Goal: Task Accomplishment & Management: Manage account settings

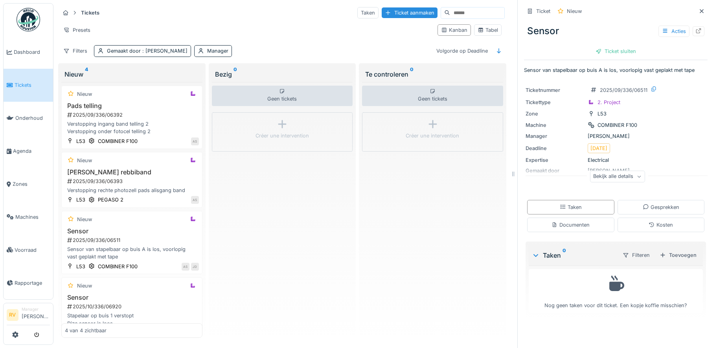
scroll to position [6, 0]
click at [112, 304] on div "Sensor 2025/10/336/06920 Stapelaar op buis 1 verstopt Dize sensor is loos Altij…" at bounding box center [132, 310] width 134 height 33
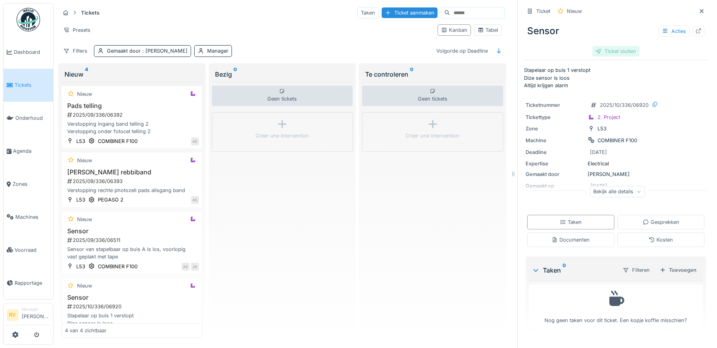
click at [602, 46] on div "Ticket sluiten" at bounding box center [616, 51] width 47 height 11
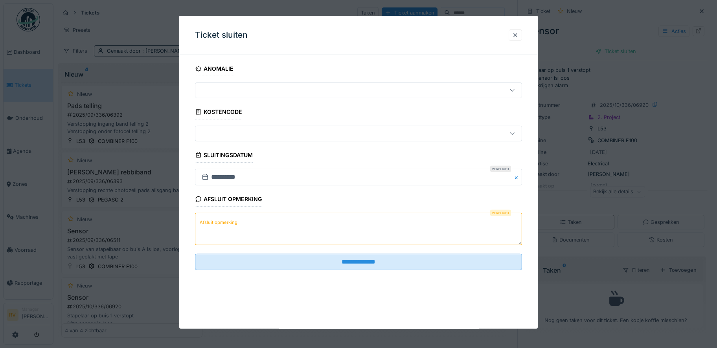
click at [257, 225] on textarea "Afsluit opmerking" at bounding box center [358, 229] width 327 height 32
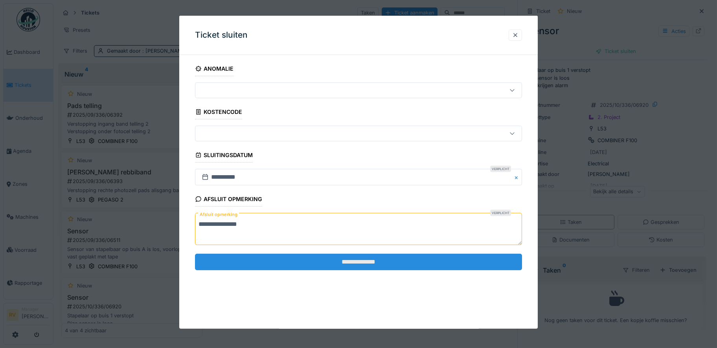
type textarea "**********"
click at [339, 262] on input "**********" at bounding box center [358, 262] width 327 height 17
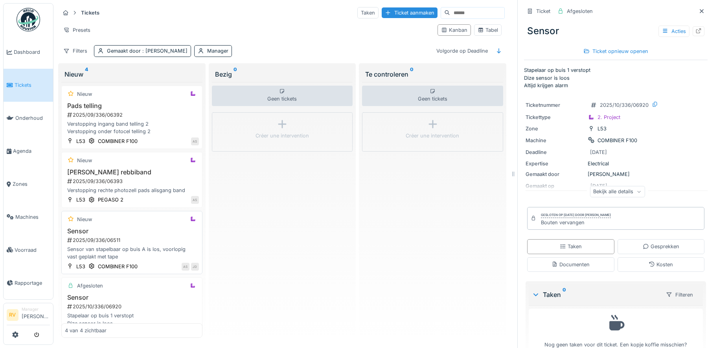
click at [100, 246] on div "Sensor van stapelbaar op buis A is los, voorlopig vast geplakt met tape" at bounding box center [132, 253] width 134 height 15
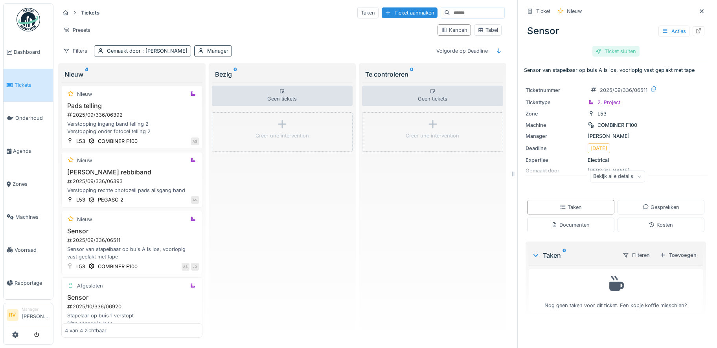
click at [610, 46] on div "Ticket sluiten" at bounding box center [616, 51] width 47 height 11
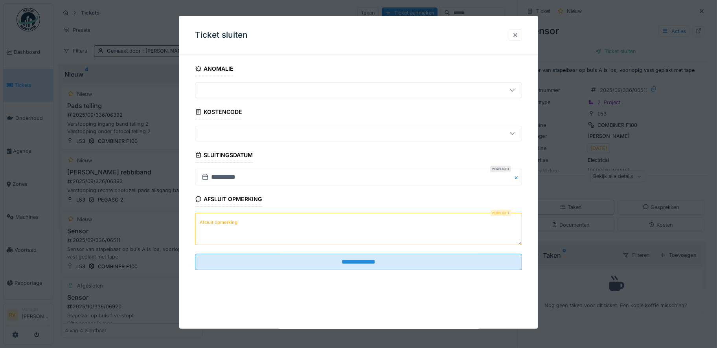
click at [234, 221] on label "Afsluit opmerking" at bounding box center [218, 222] width 41 height 10
click at [234, 221] on textarea "Afsluit opmerking" at bounding box center [358, 229] width 327 height 32
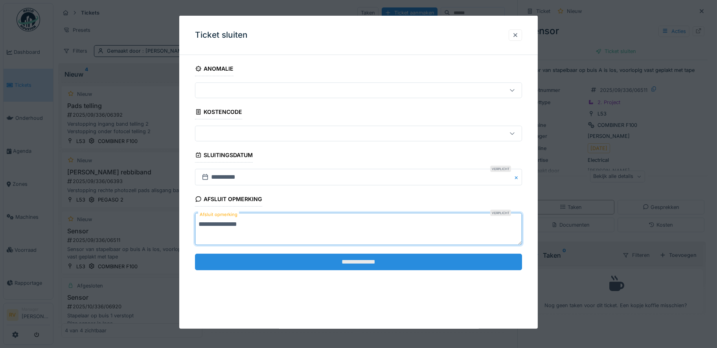
type textarea "**********"
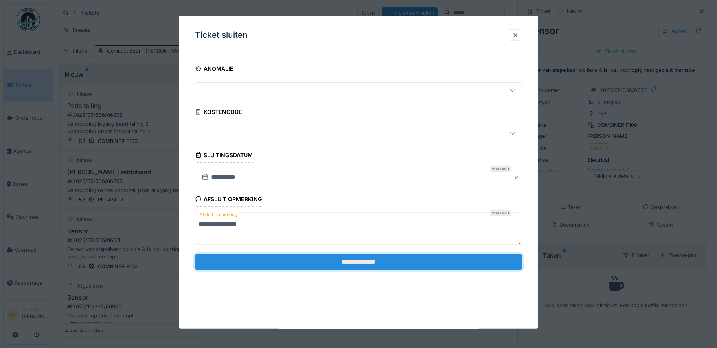
click at [329, 262] on input "**********" at bounding box center [358, 262] width 327 height 17
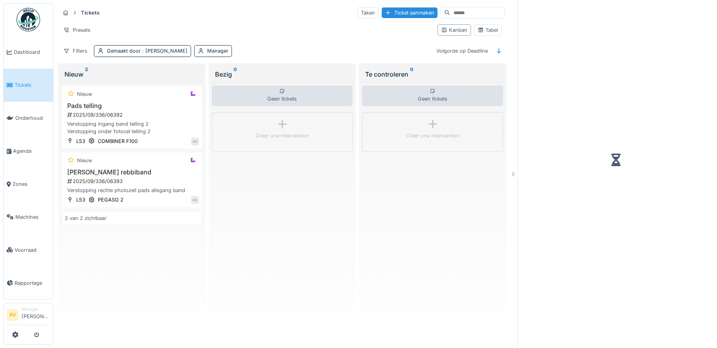
scroll to position [6, 0]
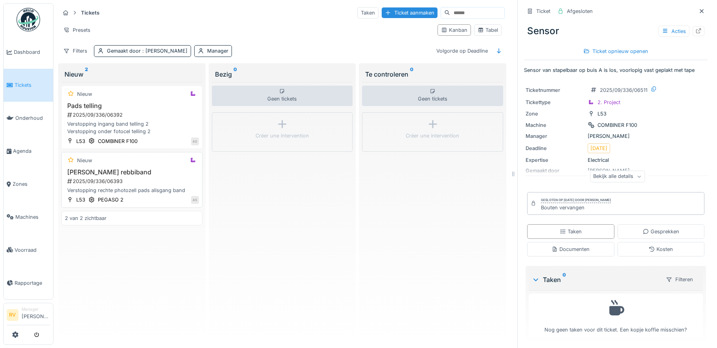
click at [114, 178] on div "2025/09/336/06393" at bounding box center [132, 181] width 133 height 7
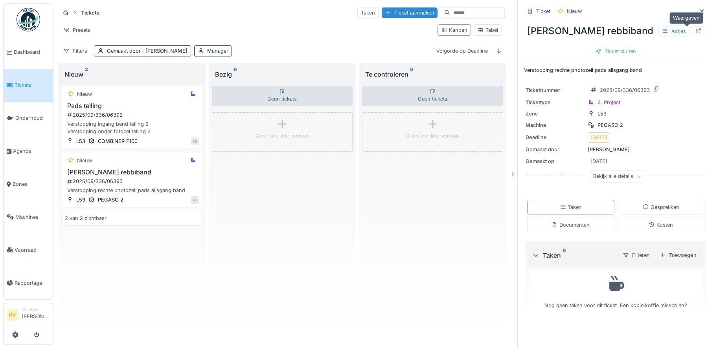
click at [696, 28] on icon at bounding box center [699, 30] width 6 height 5
click at [114, 111] on div "2025/09/336/06392" at bounding box center [132, 114] width 133 height 7
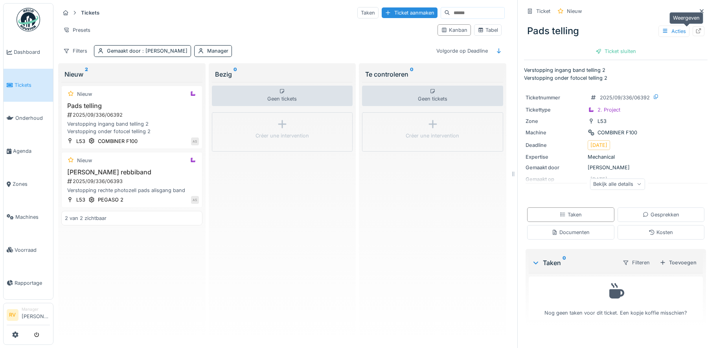
click at [696, 28] on div at bounding box center [699, 31] width 6 height 7
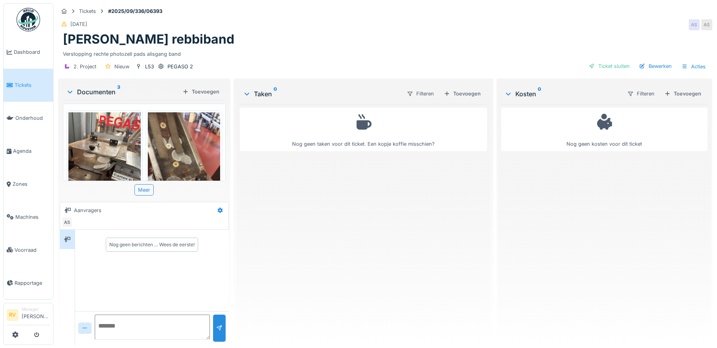
click at [163, 150] on img at bounding box center [184, 160] width 72 height 96
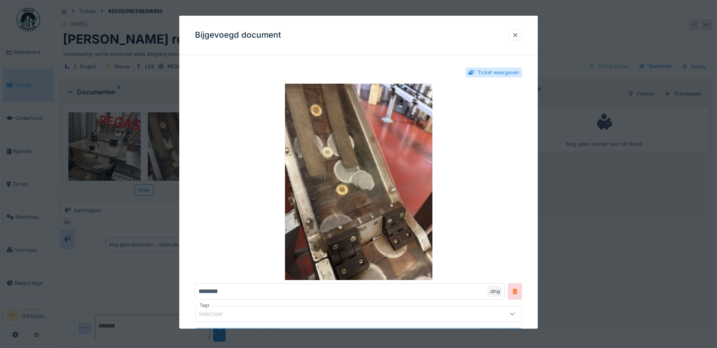
click at [516, 38] on div at bounding box center [515, 34] width 6 height 7
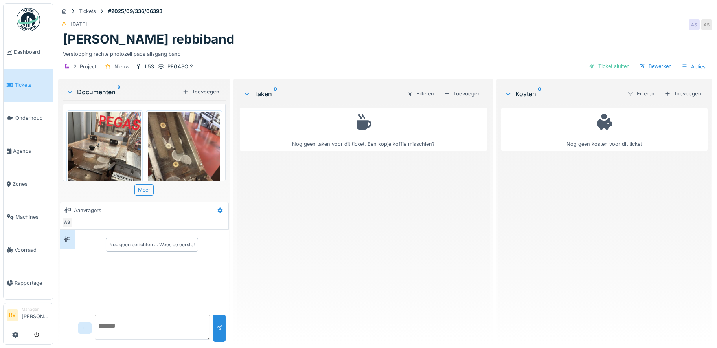
click at [97, 165] on img at bounding box center [104, 160] width 72 height 96
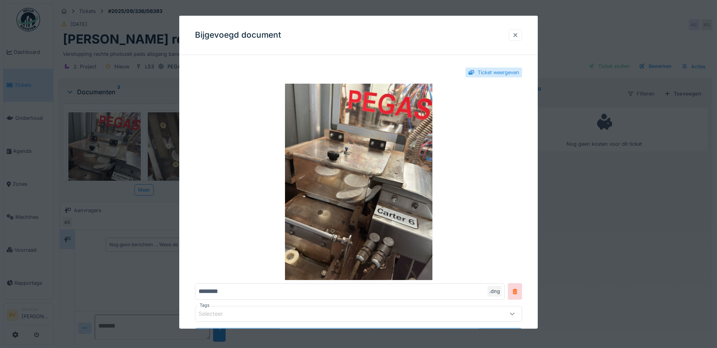
click at [519, 37] on div at bounding box center [515, 34] width 6 height 7
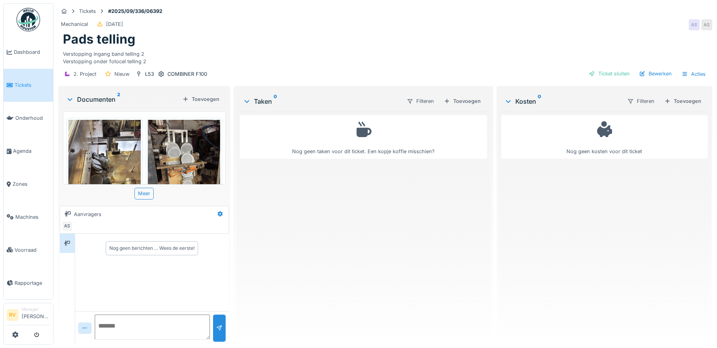
click at [105, 168] on img at bounding box center [104, 168] width 72 height 96
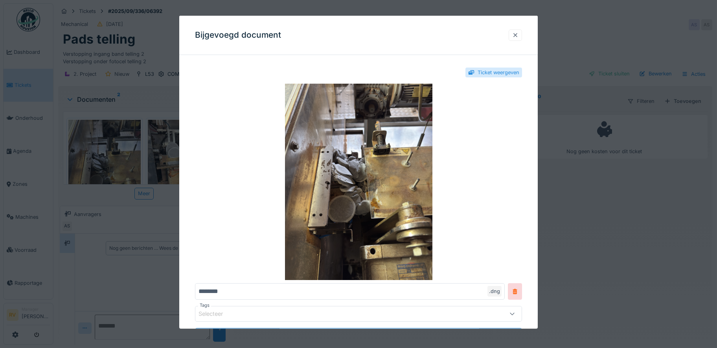
click at [518, 36] on div at bounding box center [515, 34] width 6 height 7
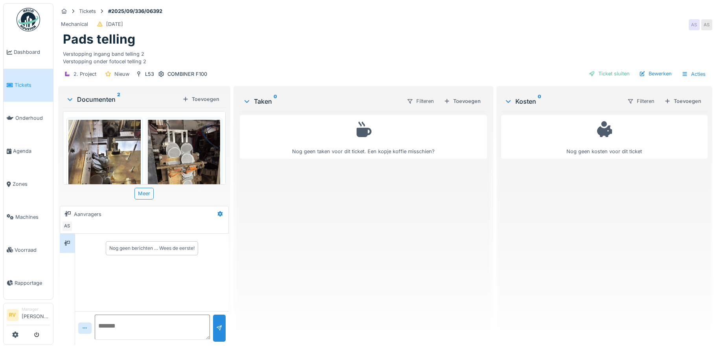
click at [166, 161] on img at bounding box center [184, 168] width 72 height 96
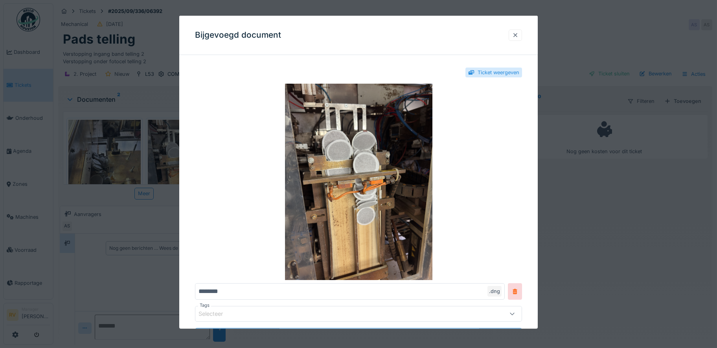
click at [519, 36] on div at bounding box center [515, 34] width 6 height 7
